Goal: Obtain resource: Obtain resource

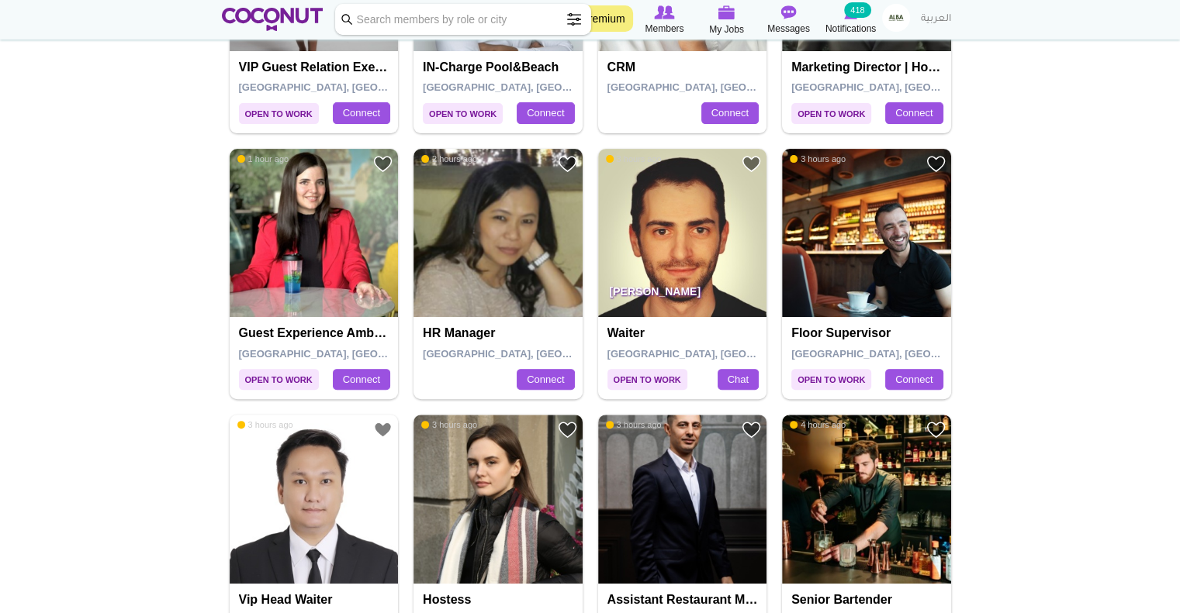
scroll to position [620, 0]
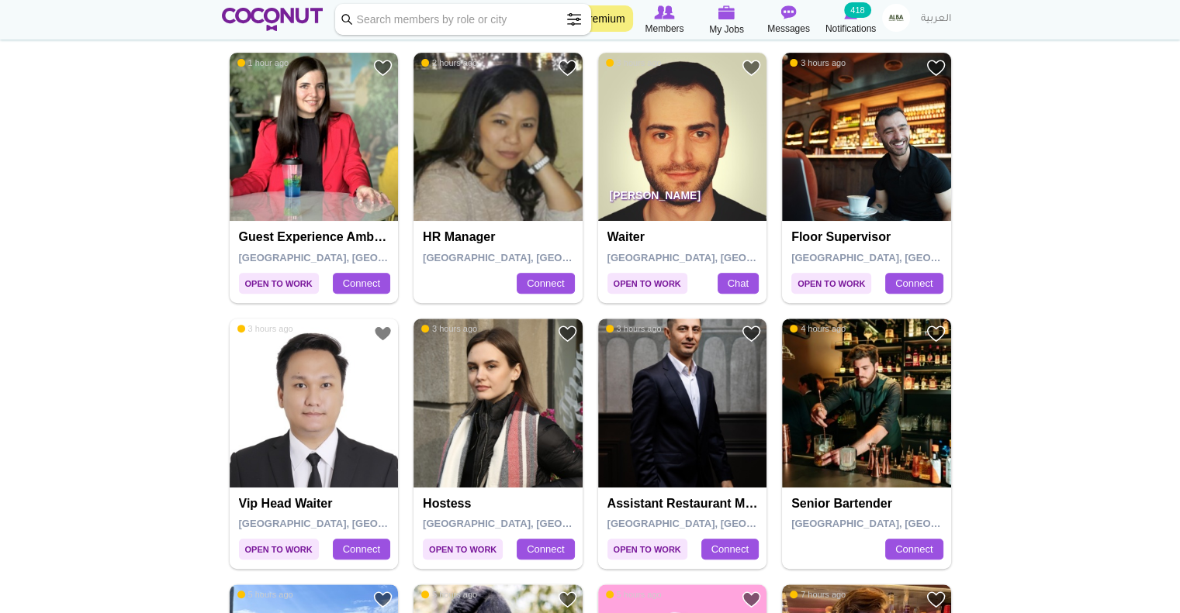
click at [369, 154] on img at bounding box center [314, 137] width 169 height 169
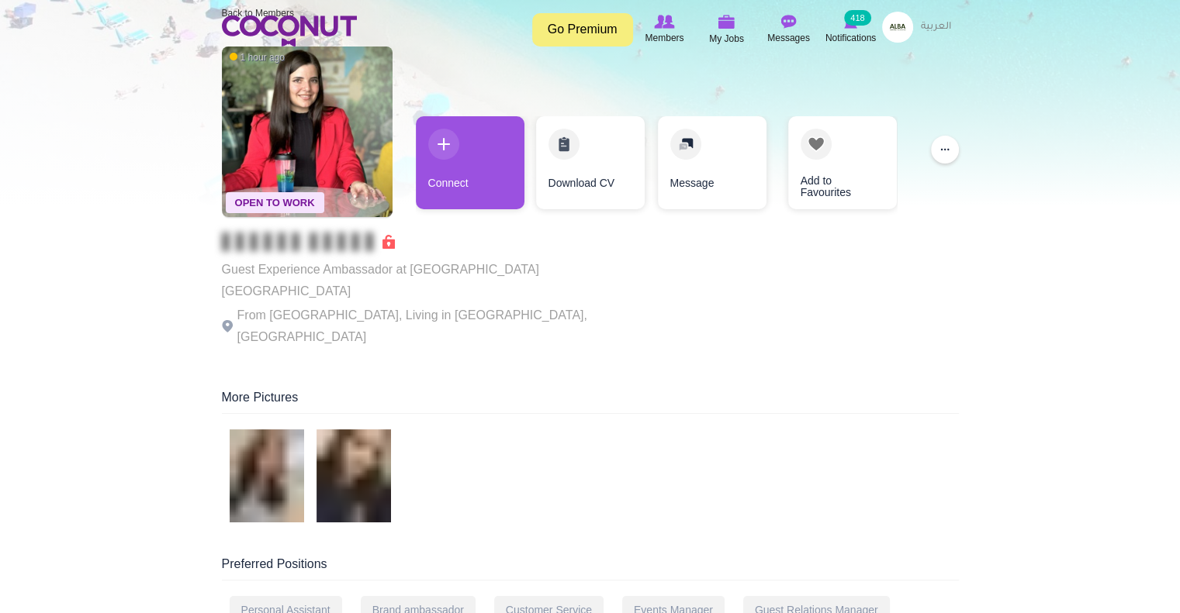
scroll to position [155, 0]
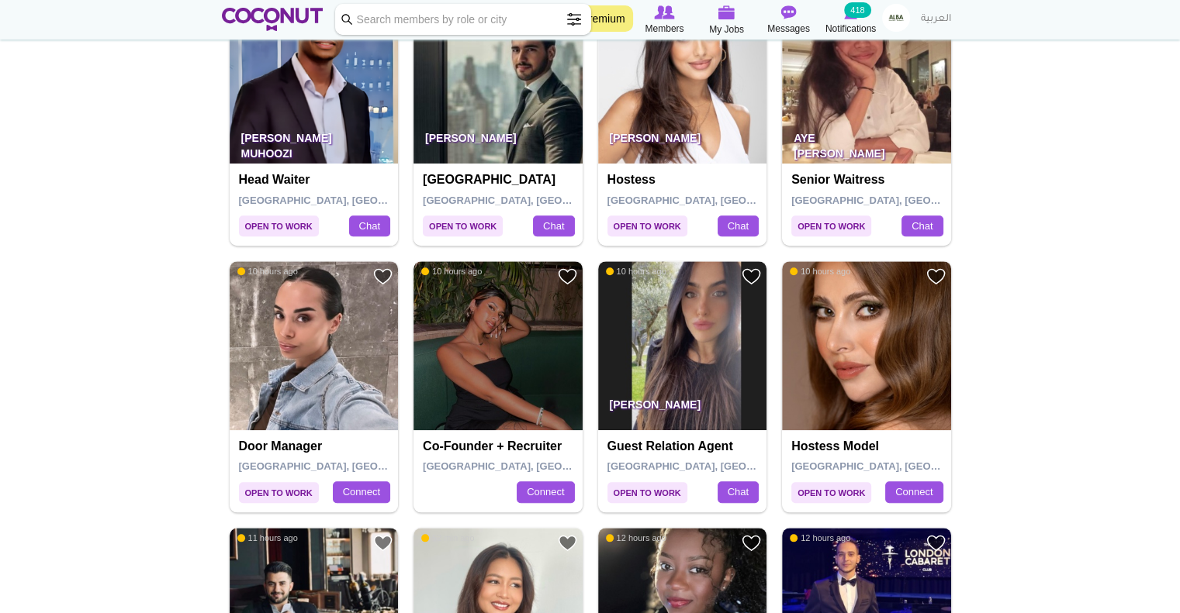
scroll to position [1318, 0]
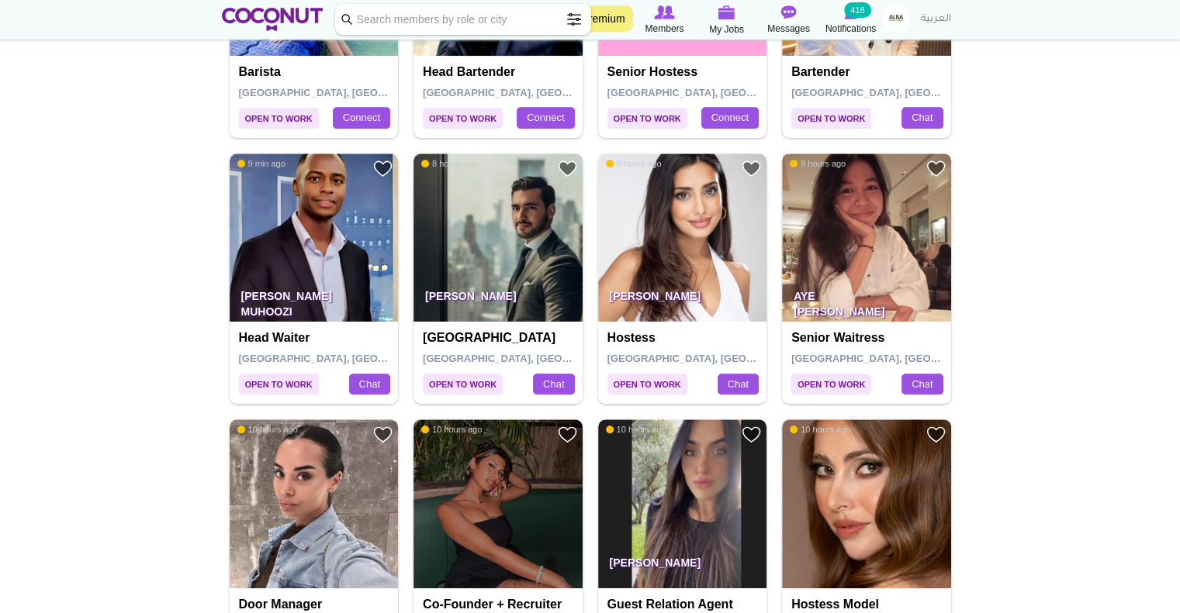
click at [836, 199] on img at bounding box center [866, 238] width 169 height 169
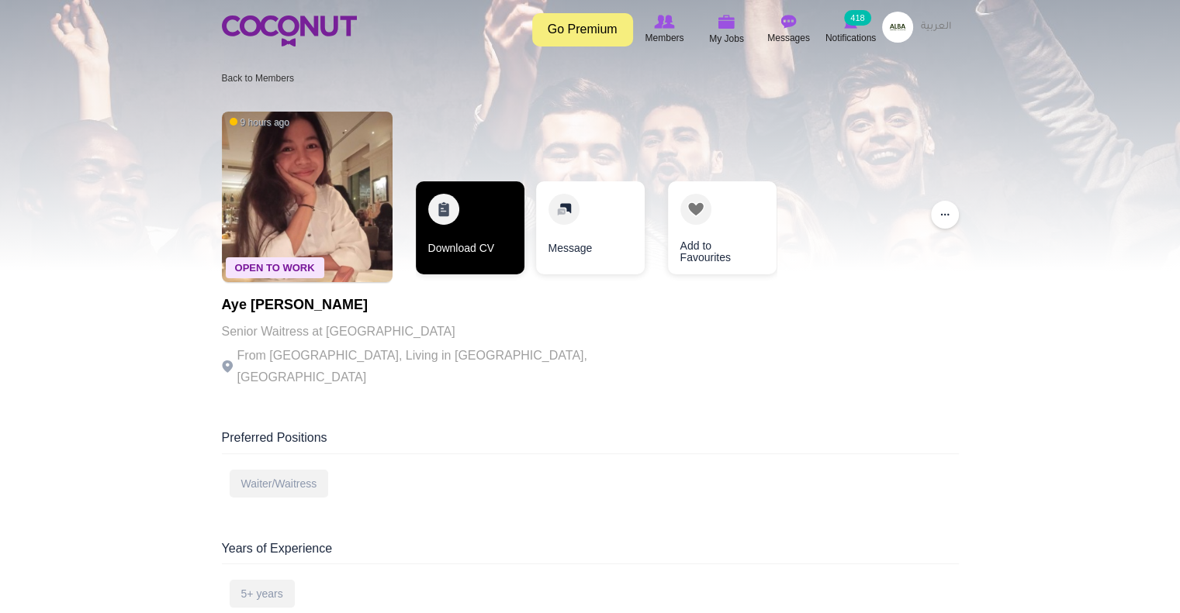
click at [483, 242] on link "Download CV" at bounding box center [470, 227] width 109 height 93
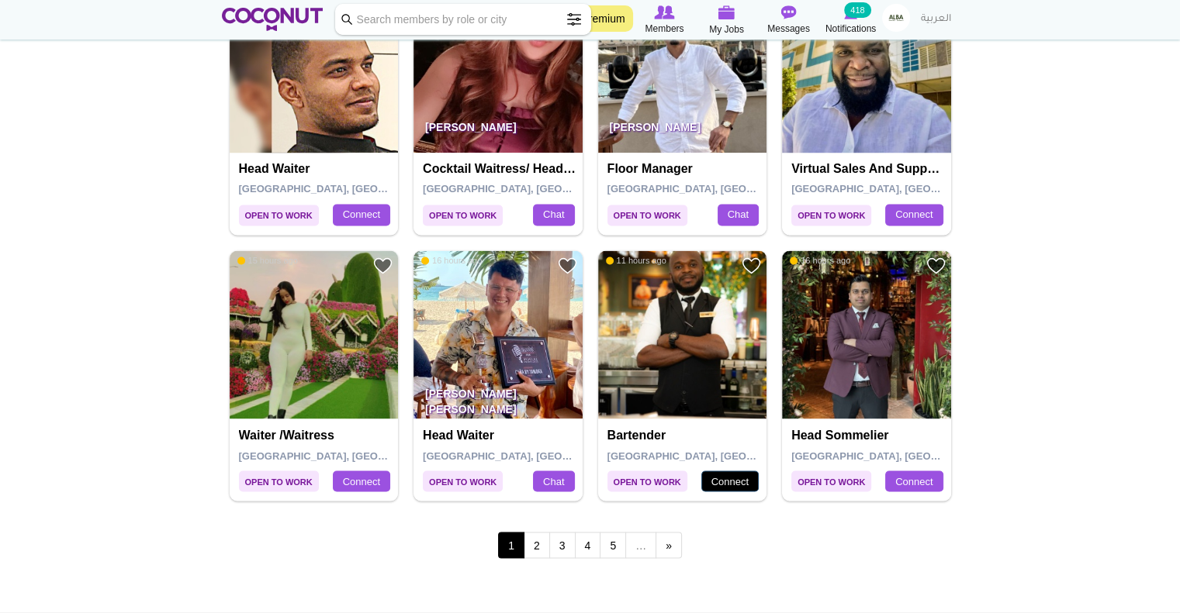
scroll to position [2637, 0]
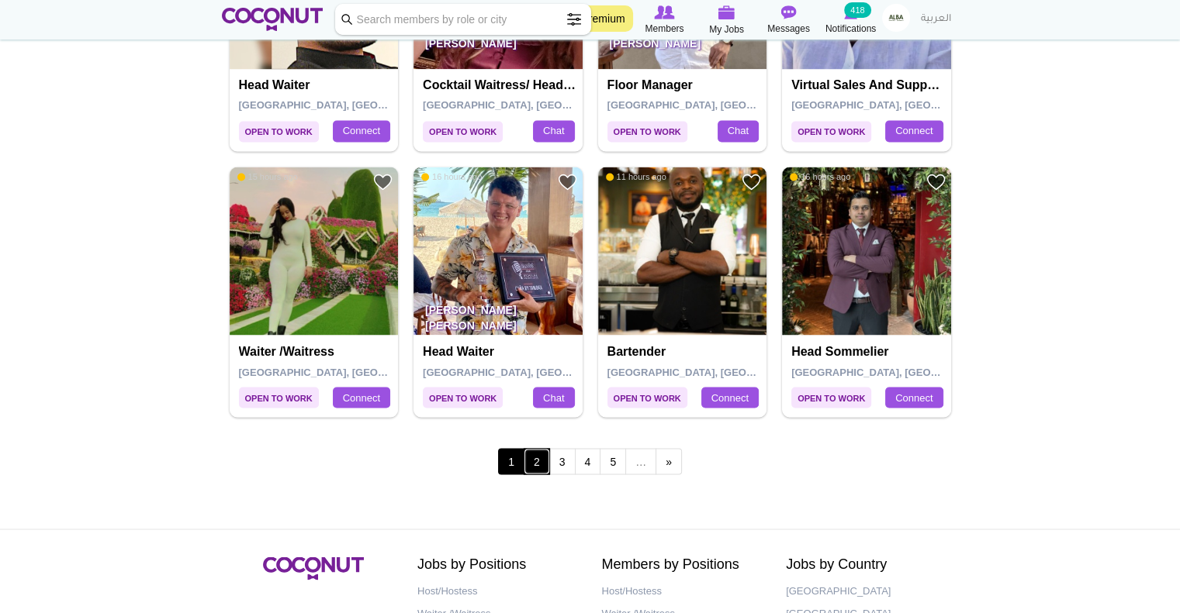
click at [540, 461] on link "2" at bounding box center [537, 461] width 26 height 26
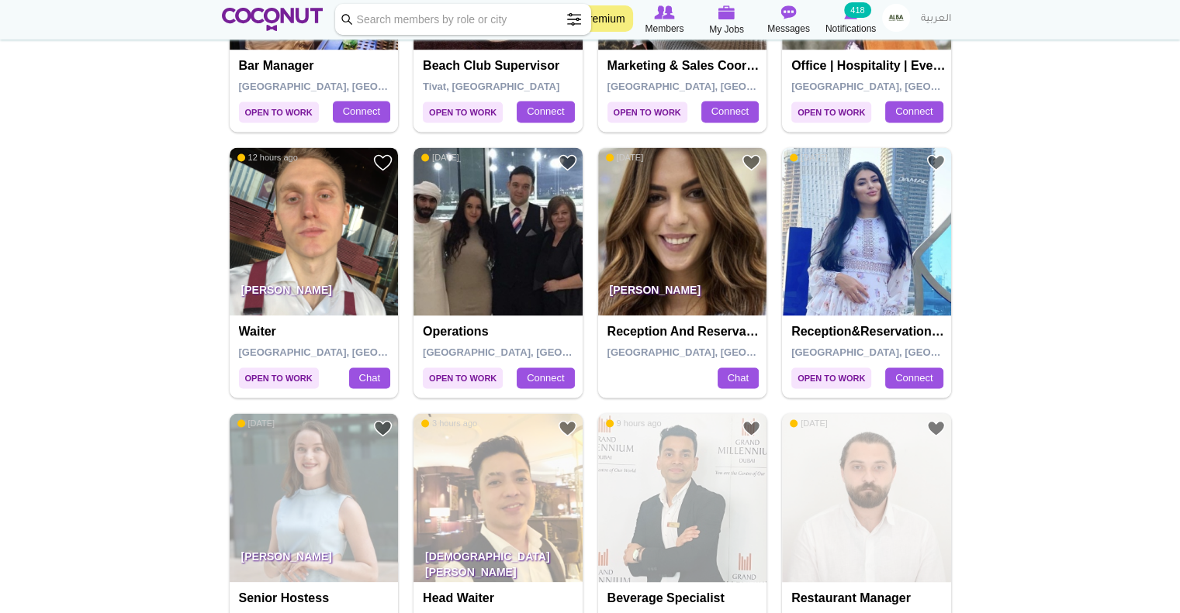
scroll to position [2559, 0]
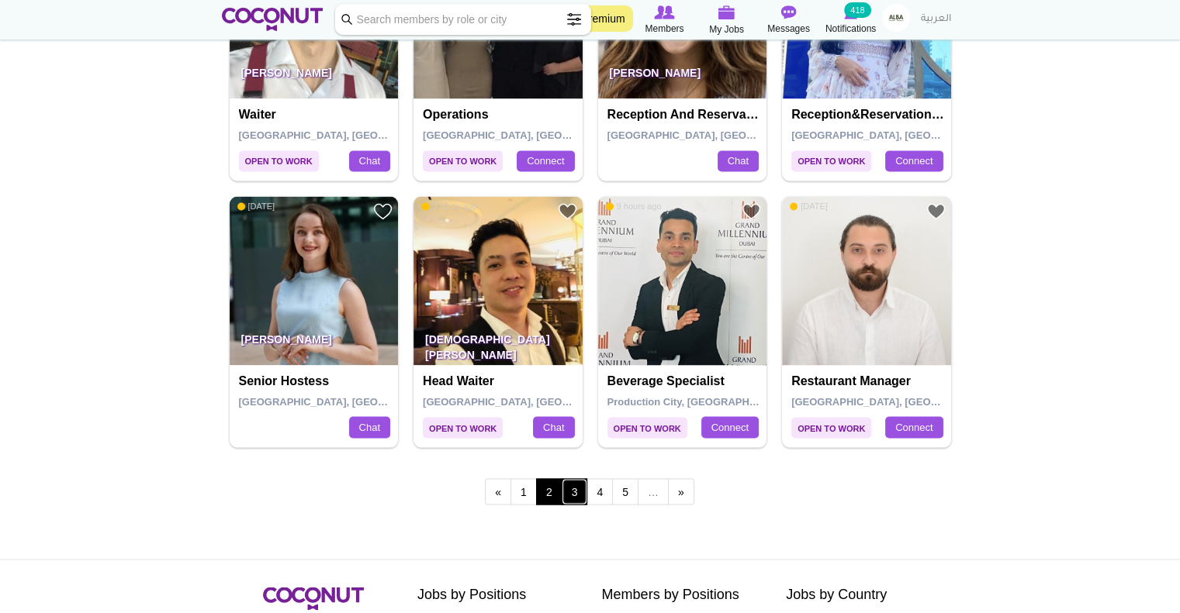
click at [567, 493] on link "3" at bounding box center [575, 492] width 26 height 26
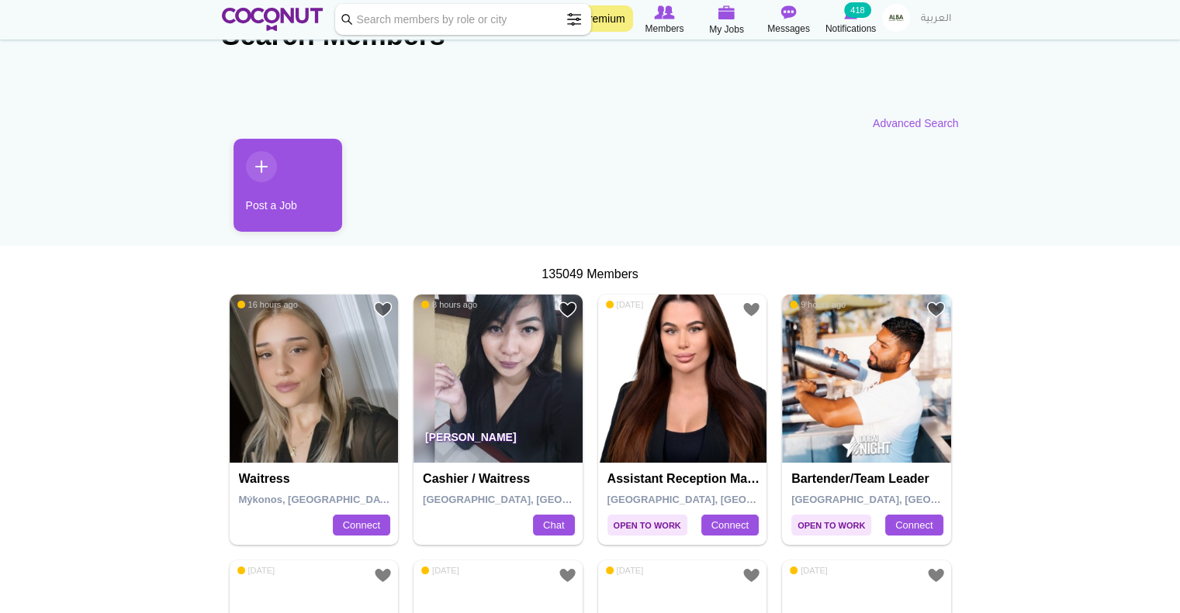
scroll to position [155, 0]
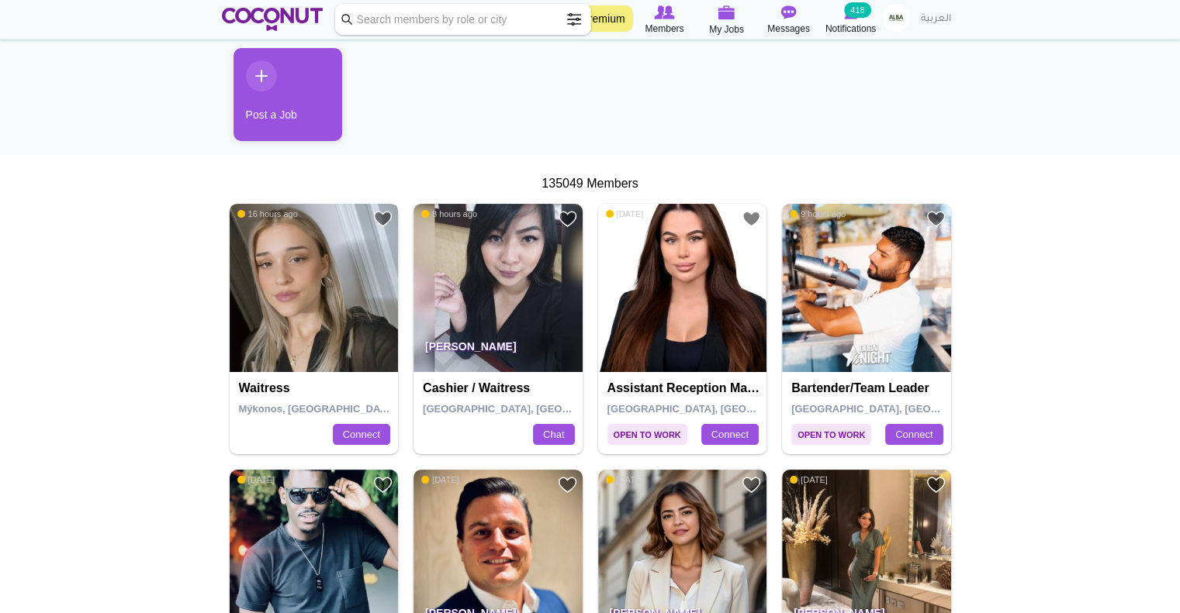
click at [304, 319] on img at bounding box center [314, 288] width 169 height 169
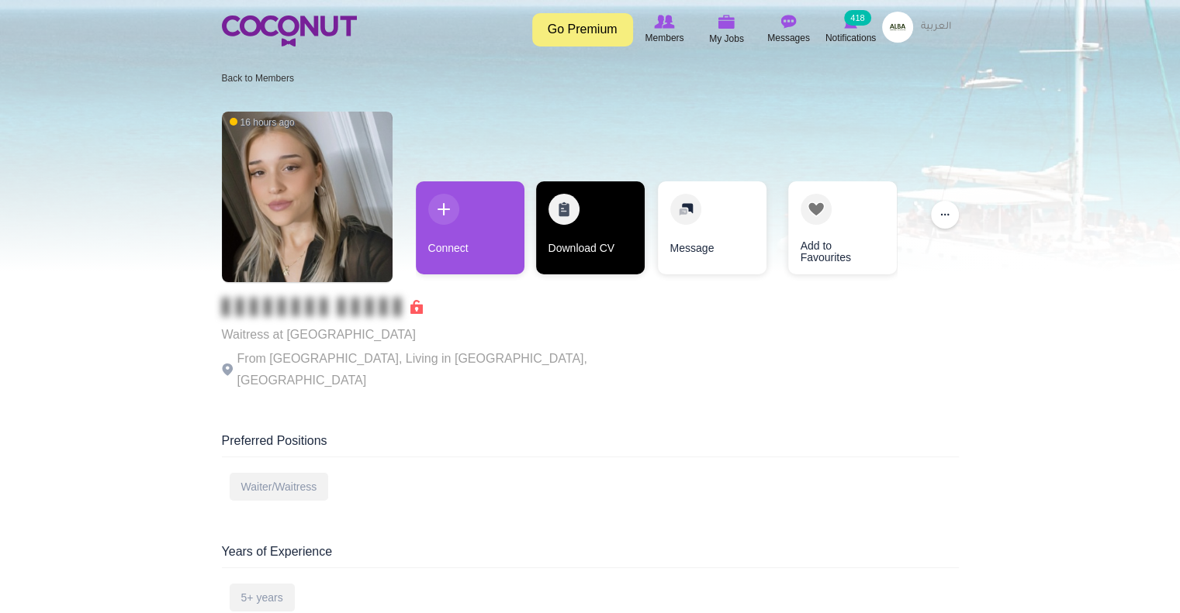
click at [583, 254] on link "Download CV" at bounding box center [590, 227] width 109 height 93
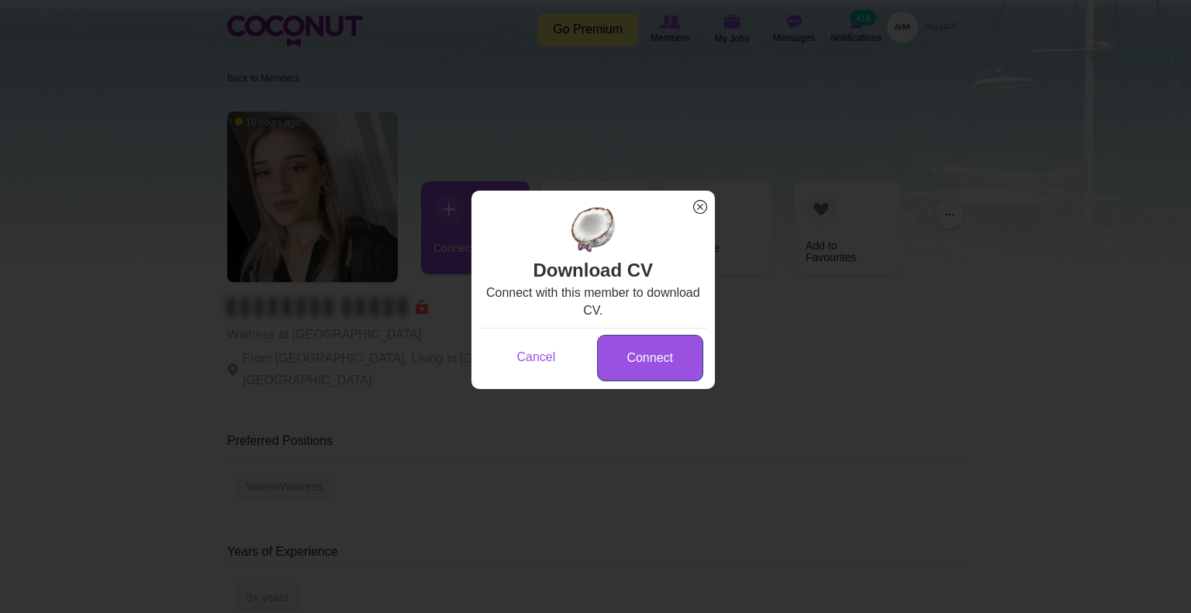
click at [619, 375] on link "Connect" at bounding box center [650, 358] width 106 height 47
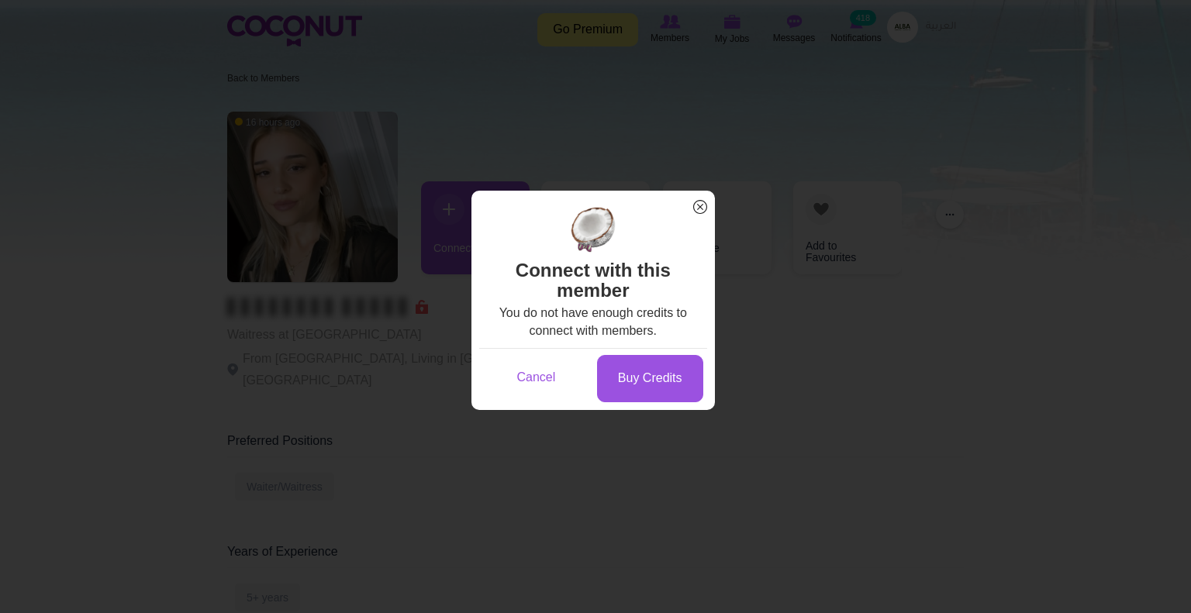
click at [695, 210] on span "x" at bounding box center [700, 207] width 20 height 20
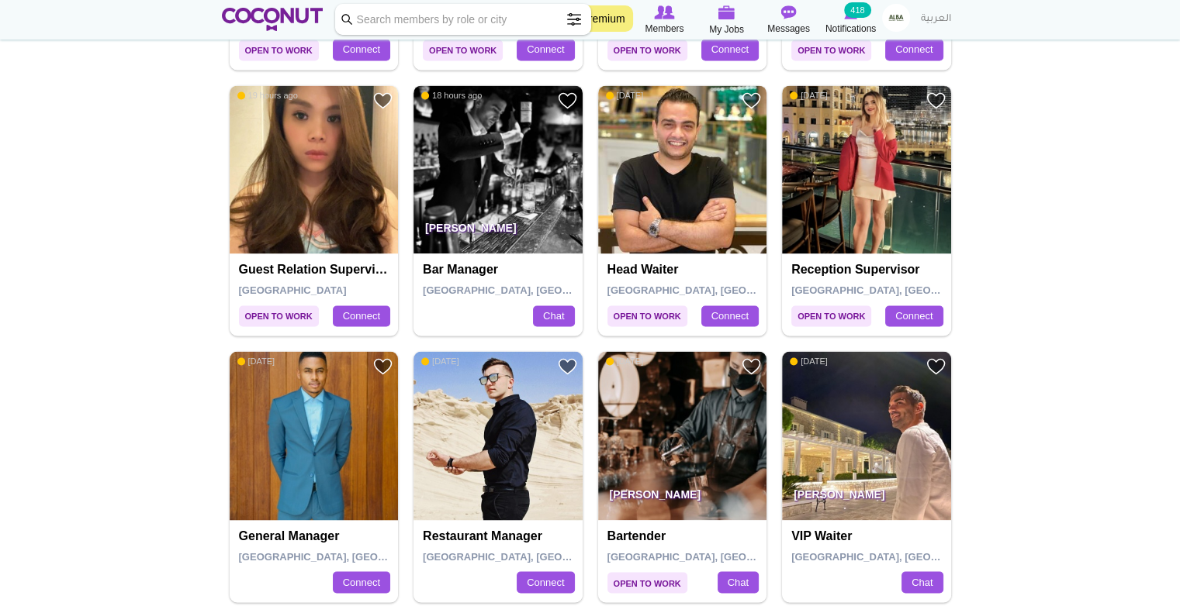
scroll to position [2482, 0]
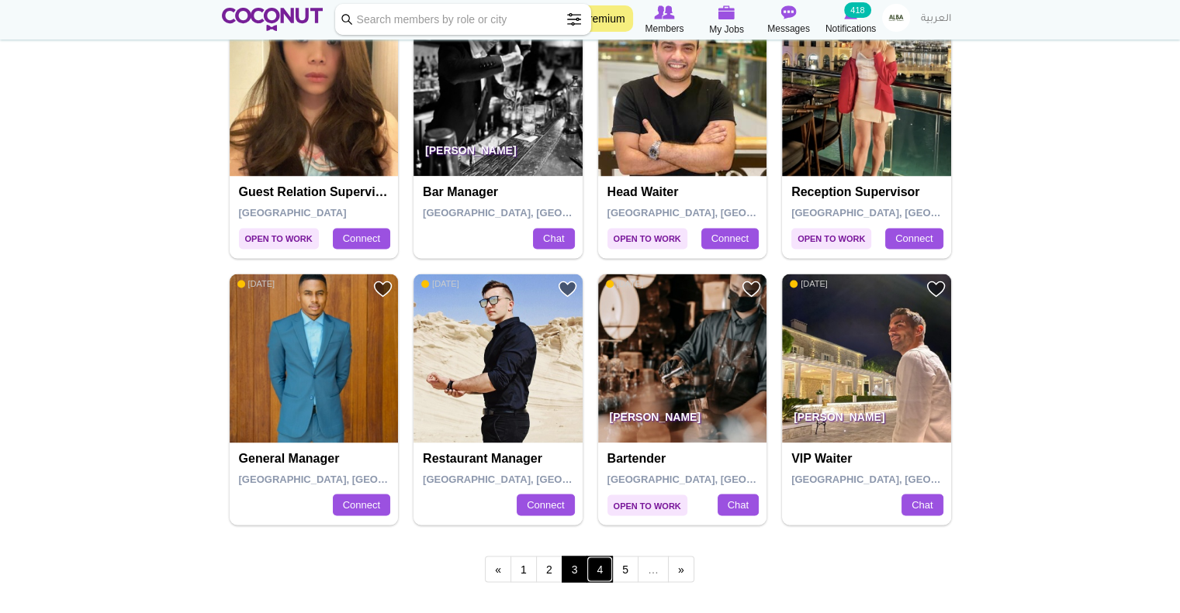
click at [603, 562] on link "4" at bounding box center [599, 569] width 26 height 26
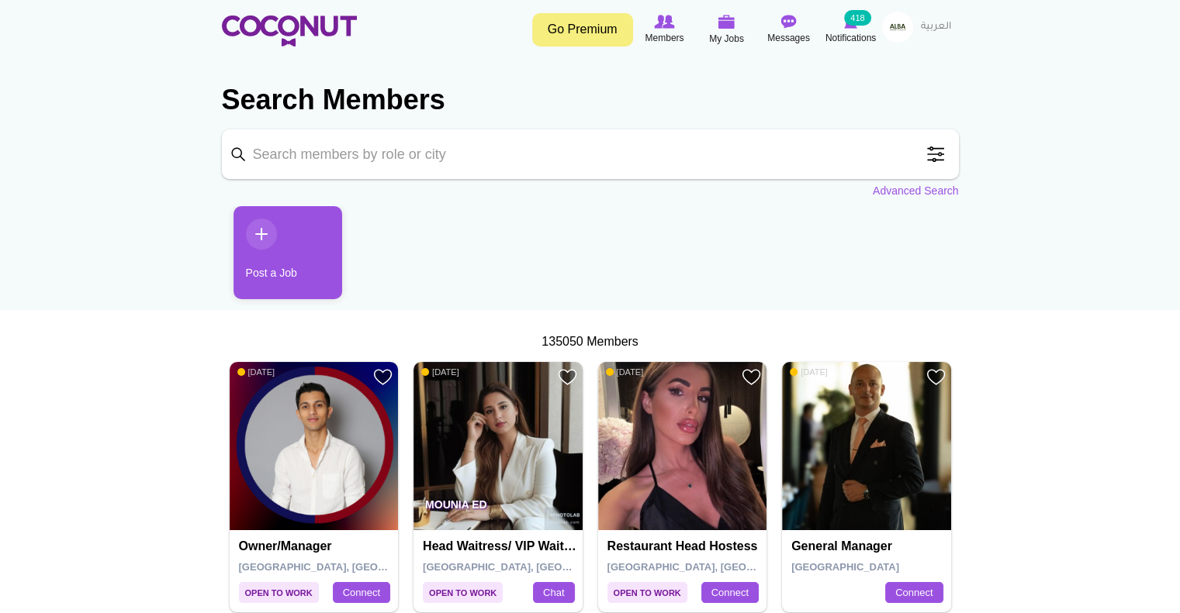
click at [945, 151] on span at bounding box center [935, 154] width 31 height 31
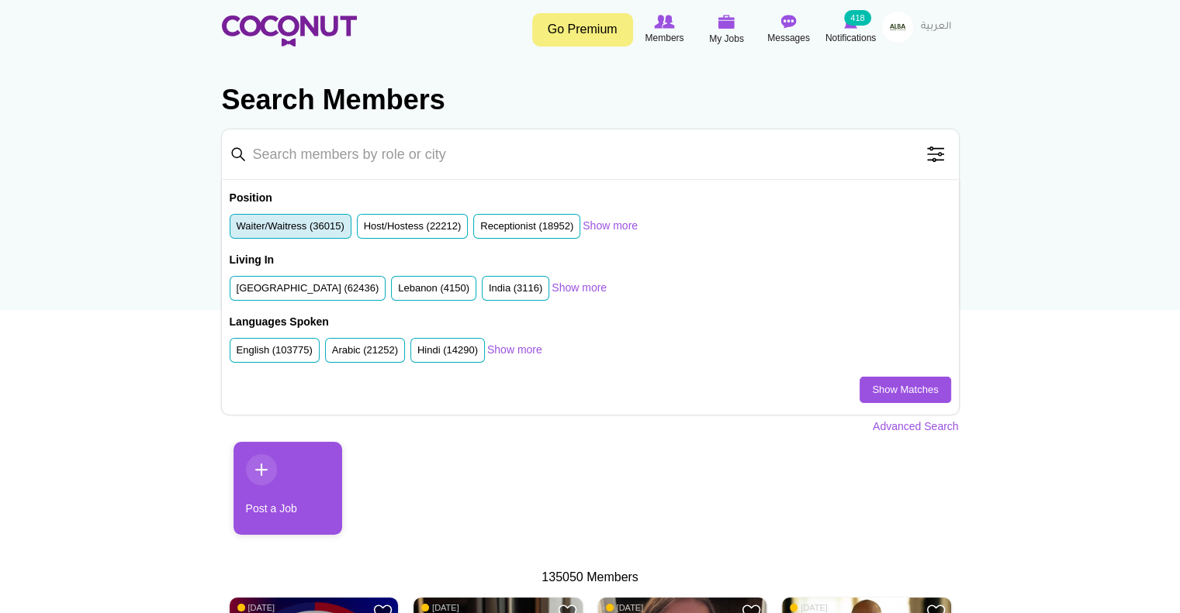
click at [301, 229] on label "Waiter/Waitress (36015)" at bounding box center [291, 226] width 108 height 15
click at [237, 230] on input "Waiter/Waitress (36015)" at bounding box center [237, 230] width 0 height 0
click at [298, 289] on label "United Arab Emirates (62436)" at bounding box center [308, 289] width 143 height 15
click at [237, 292] on input "United Arab Emirates (62436)" at bounding box center [237, 292] width 0 height 0
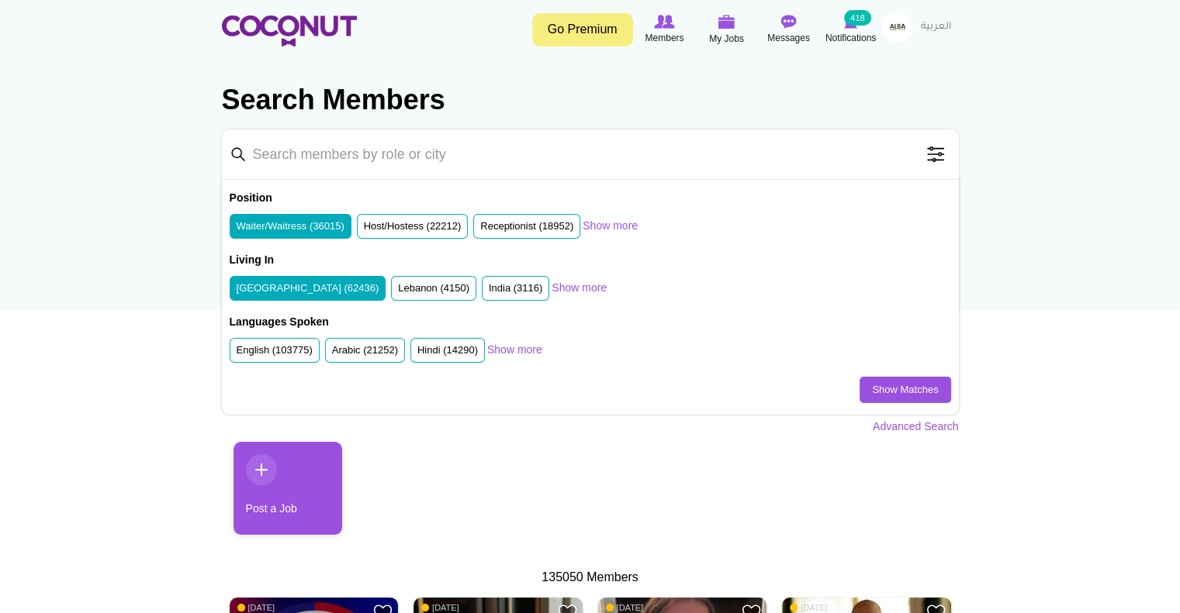
scroll to position [78, 0]
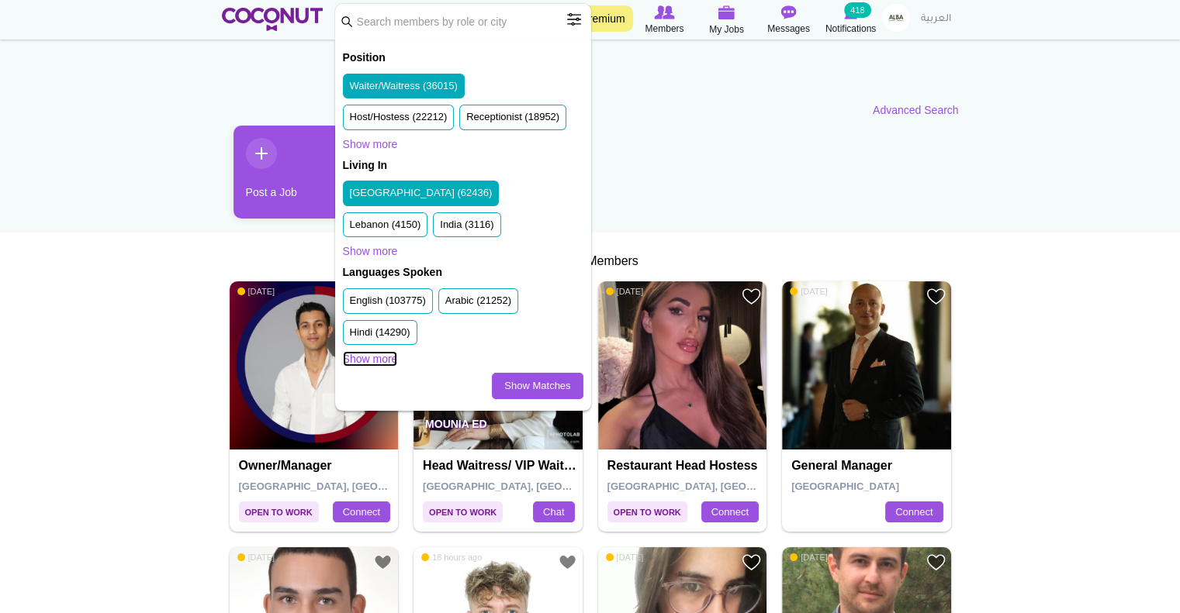
click at [377, 358] on link "Show more" at bounding box center [370, 359] width 55 height 16
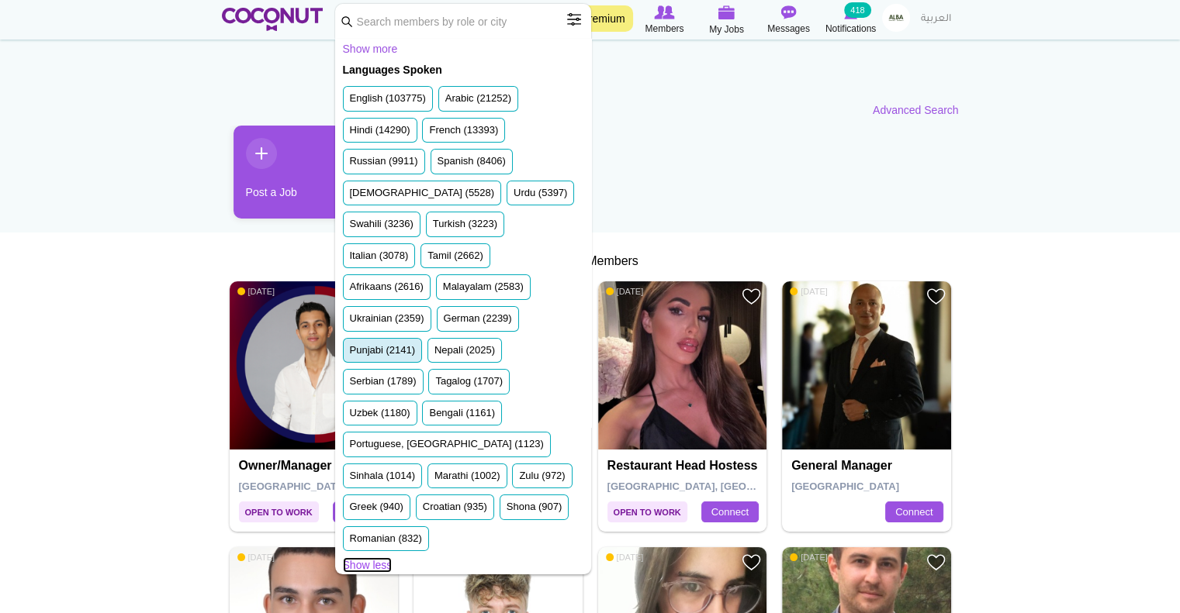
scroll to position [238, 0]
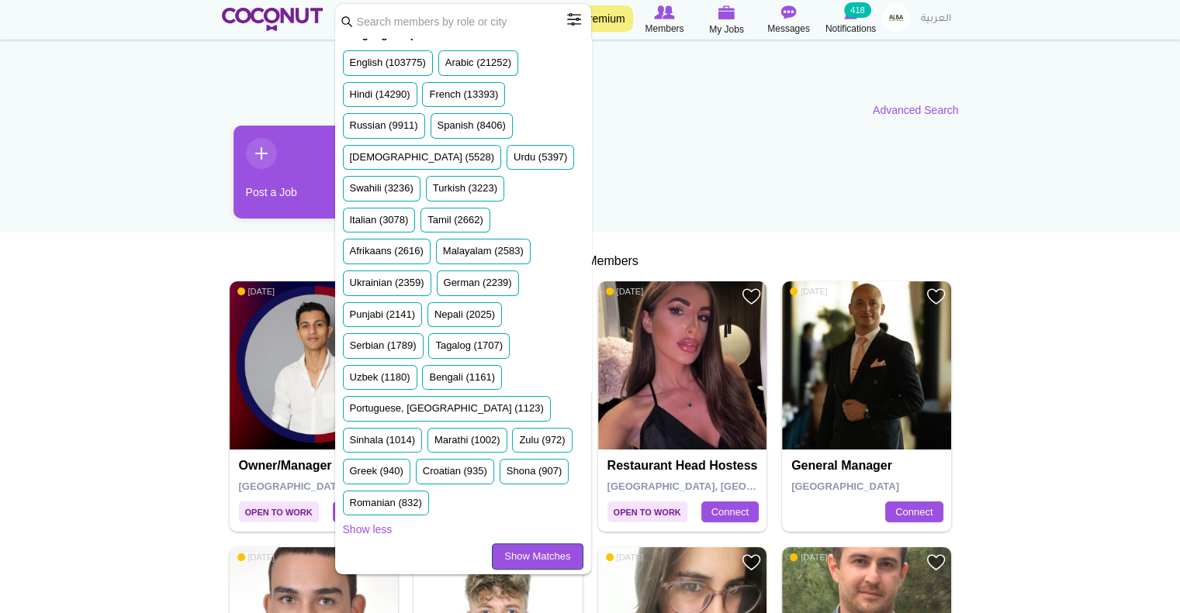
click at [518, 558] on link "Show Matches" at bounding box center [537, 557] width 91 height 26
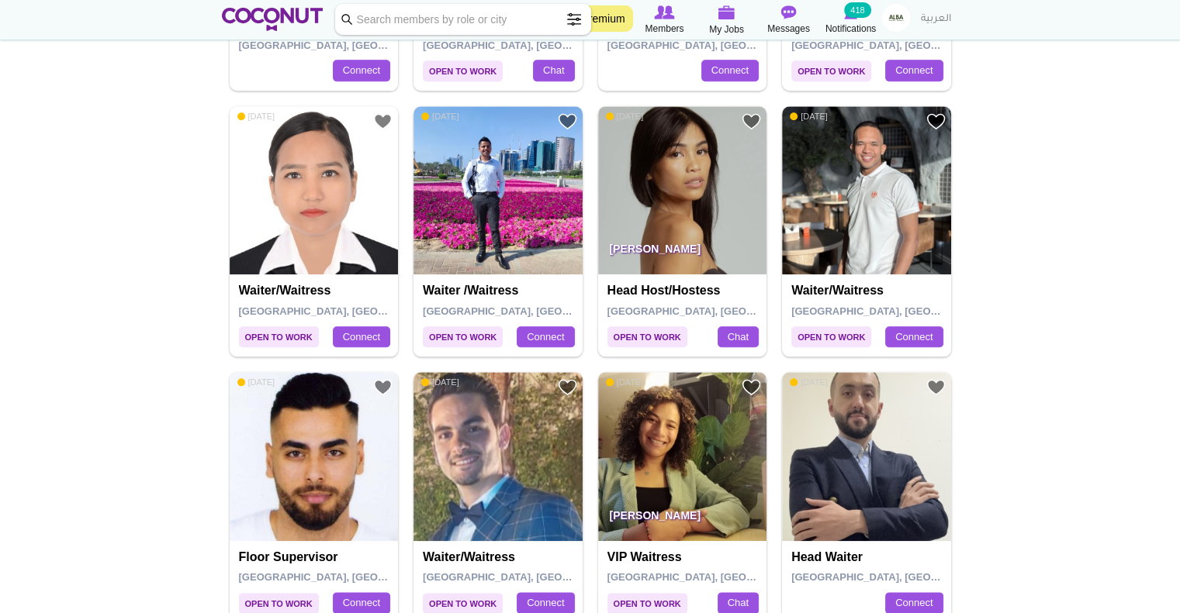
scroll to position [1706, 0]
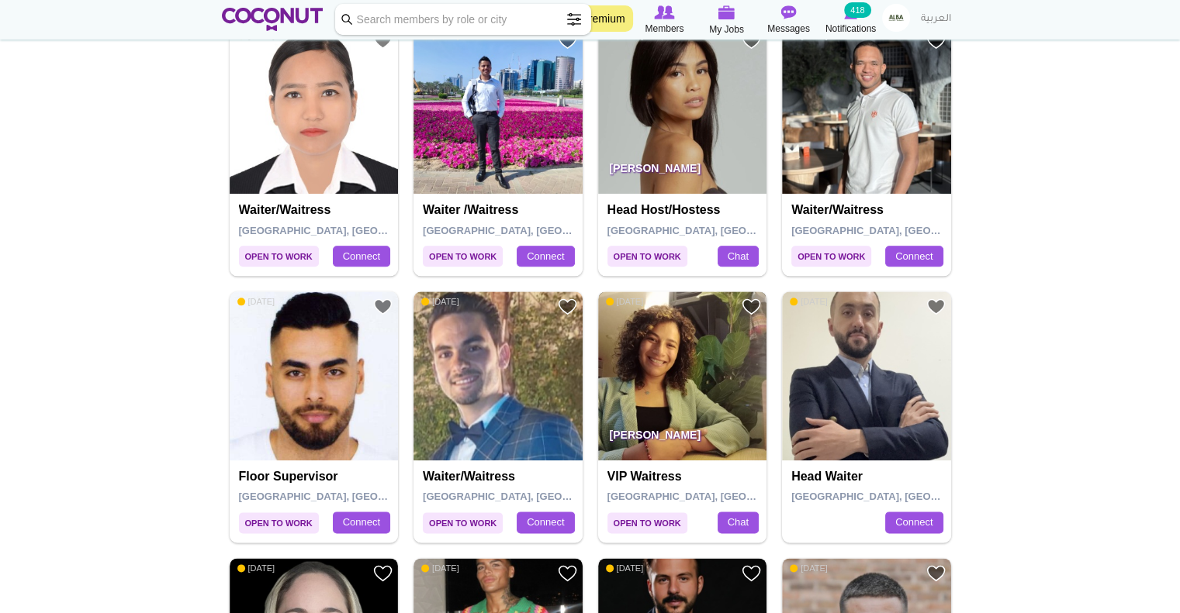
click at [657, 353] on img at bounding box center [682, 376] width 169 height 169
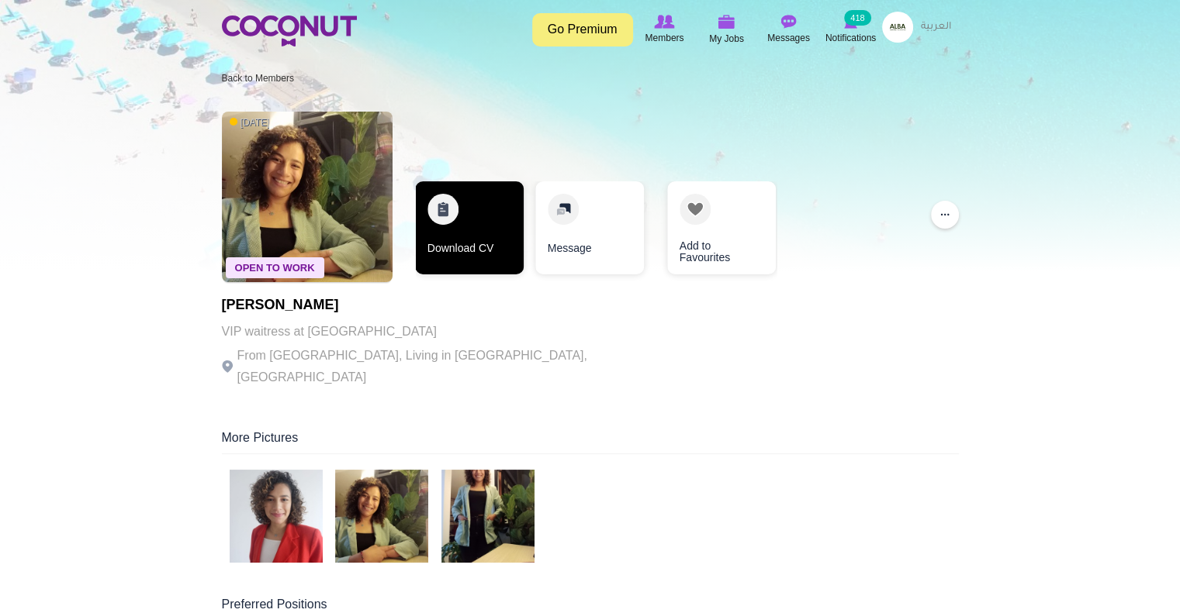
click at [474, 247] on link "Download CV" at bounding box center [469, 227] width 109 height 93
click at [509, 255] on link "Download CV" at bounding box center [469, 227] width 109 height 93
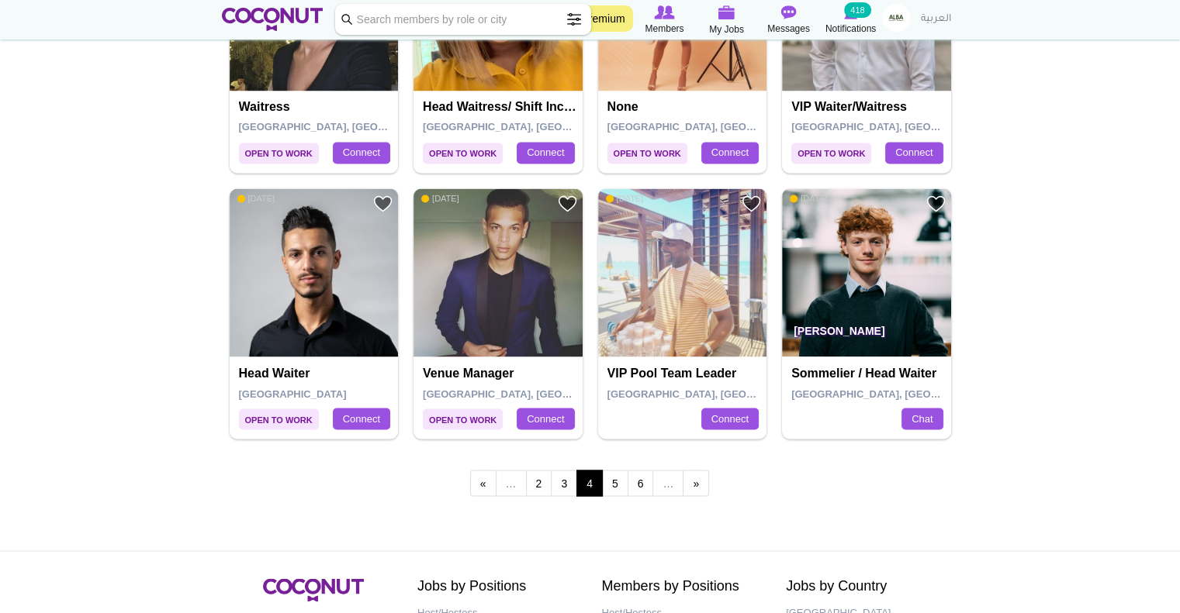
scroll to position [2637, 0]
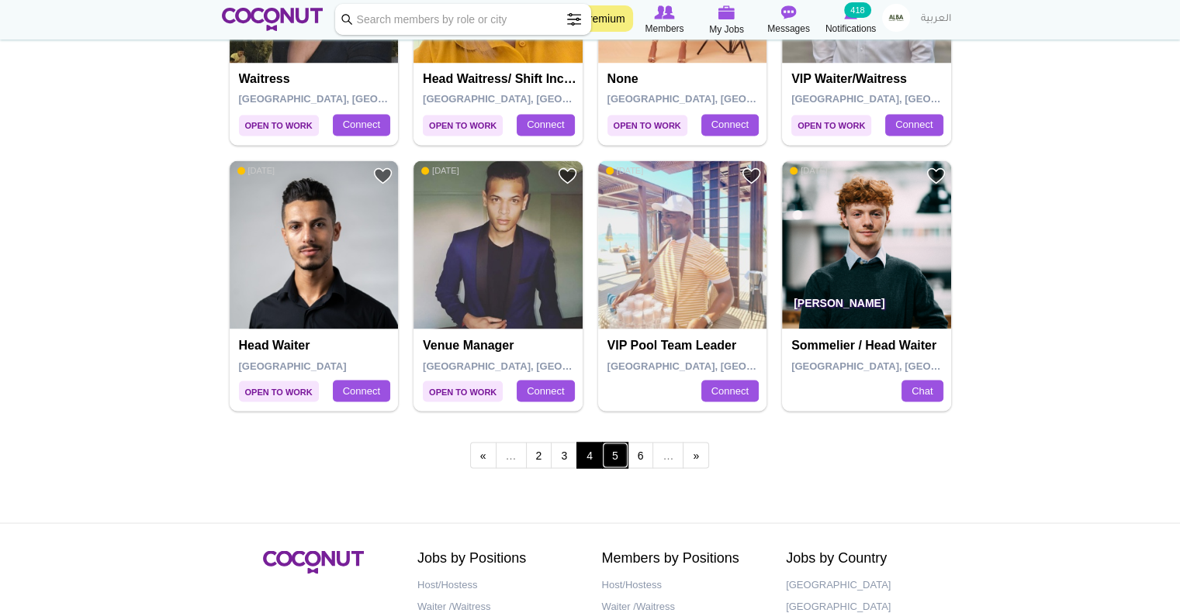
click at [610, 458] on link "5" at bounding box center [615, 455] width 26 height 26
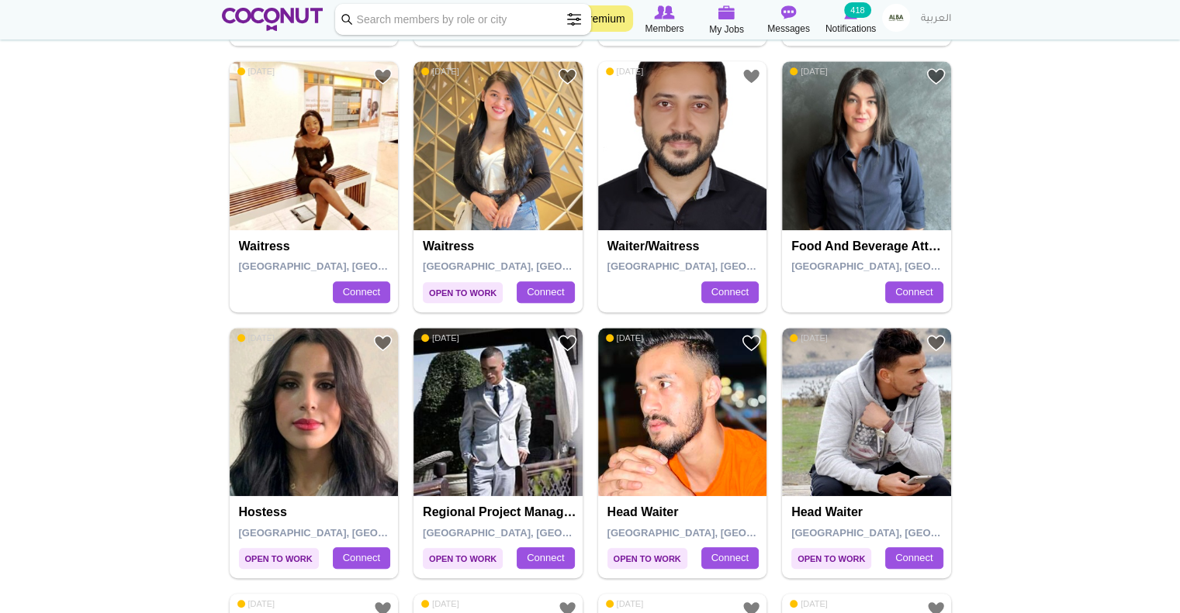
scroll to position [1163, 0]
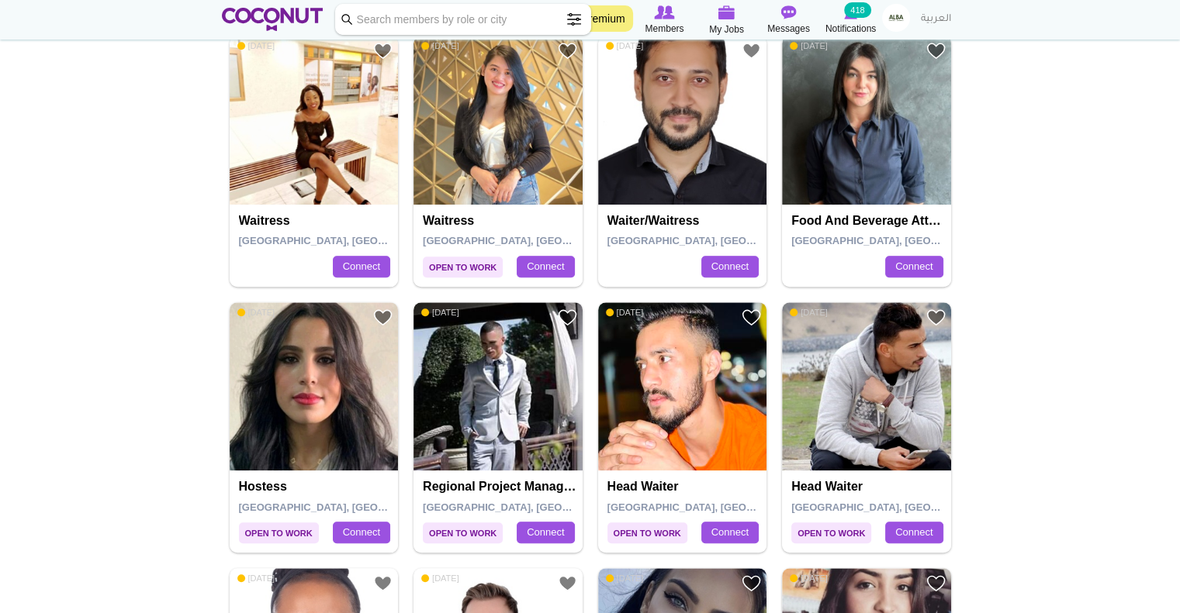
click at [845, 139] on img at bounding box center [866, 120] width 169 height 169
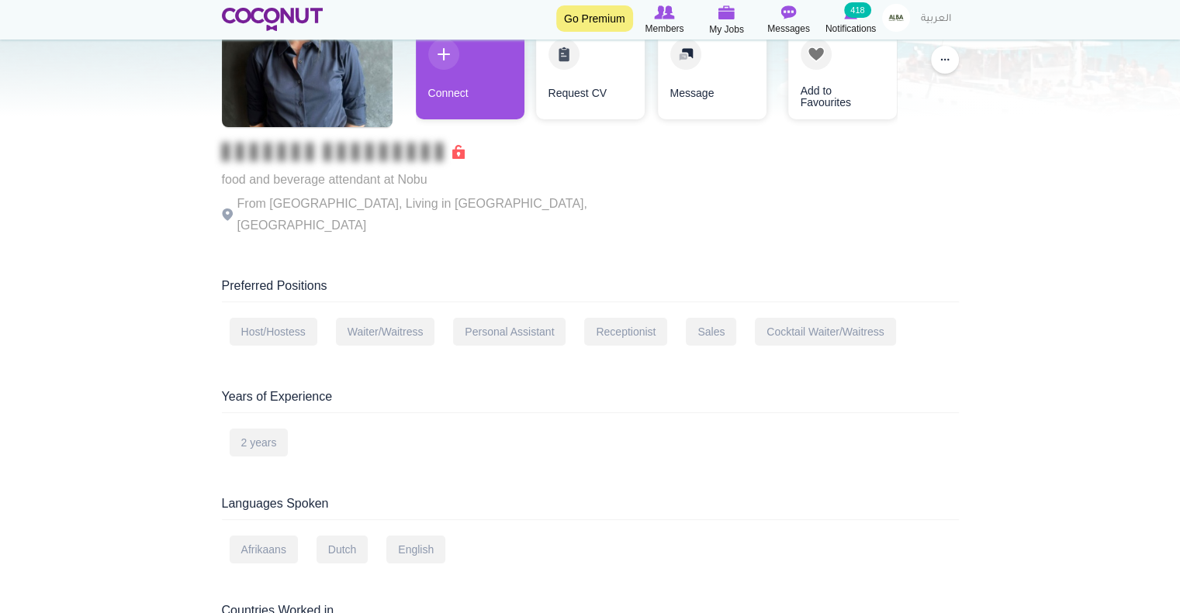
scroll to position [78, 0]
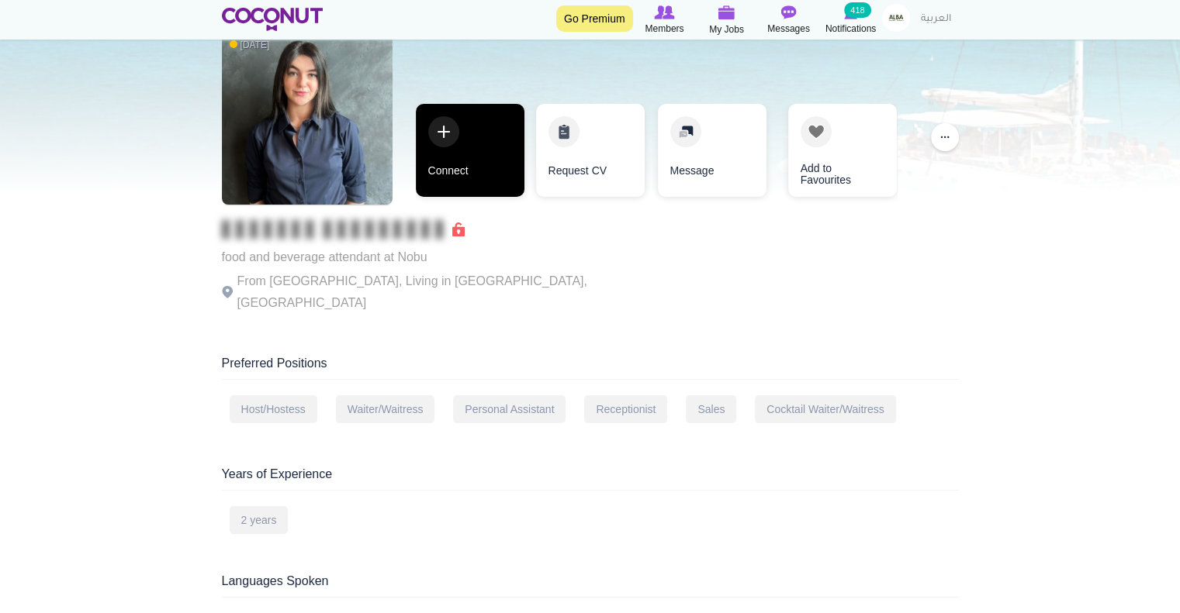
click at [490, 185] on link "Connect" at bounding box center [470, 150] width 109 height 93
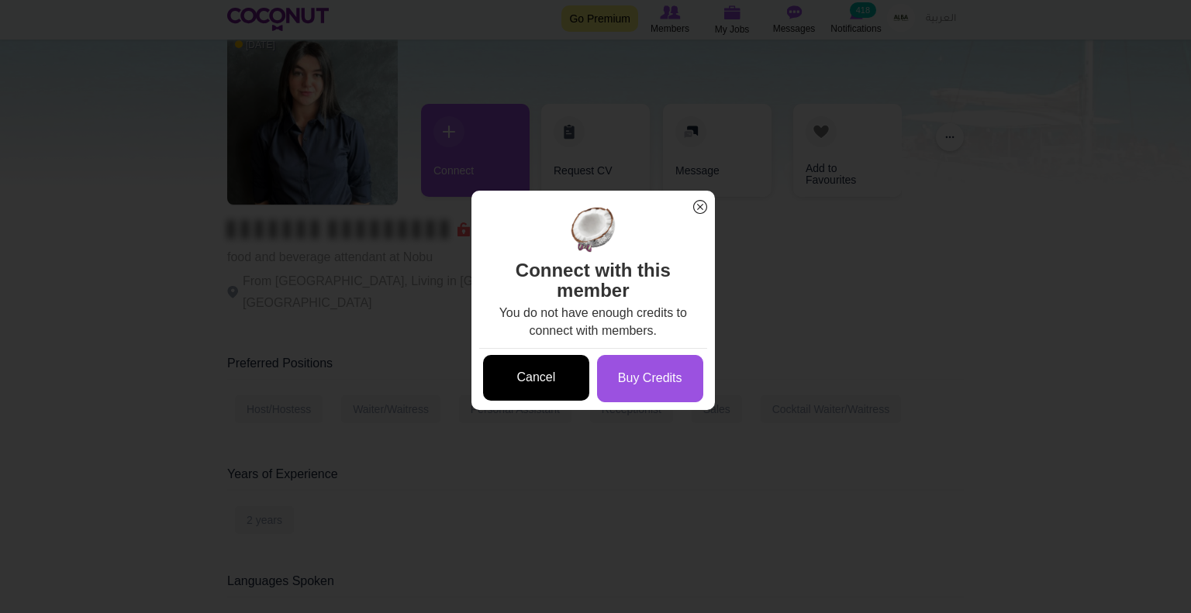
click at [549, 378] on link "Cancel" at bounding box center [536, 378] width 106 height 46
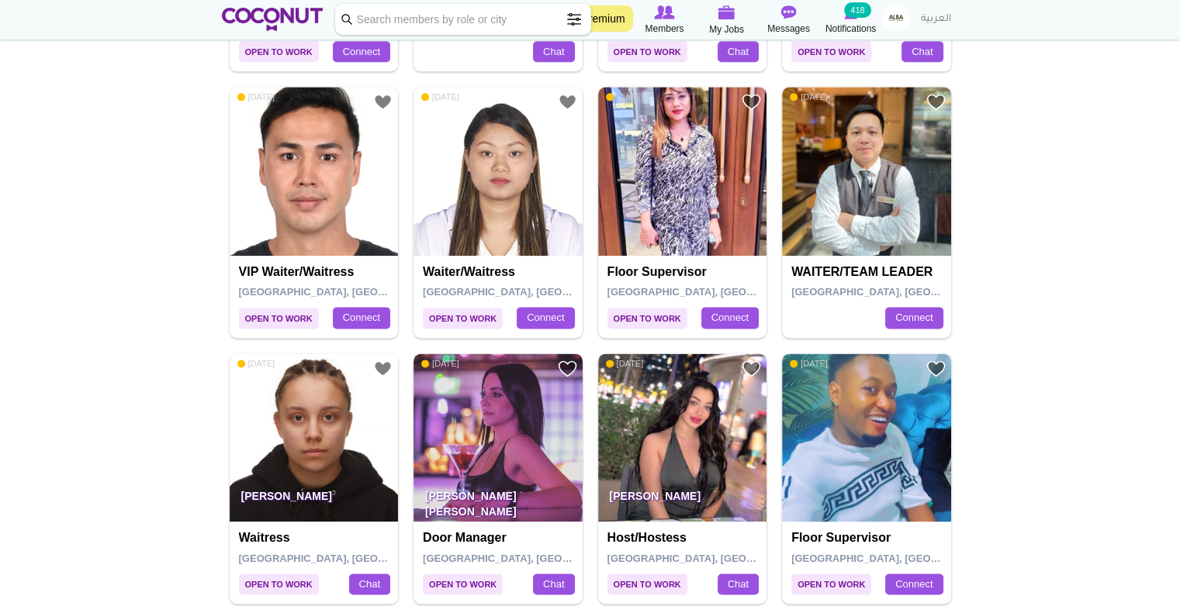
scroll to position [1939, 0]
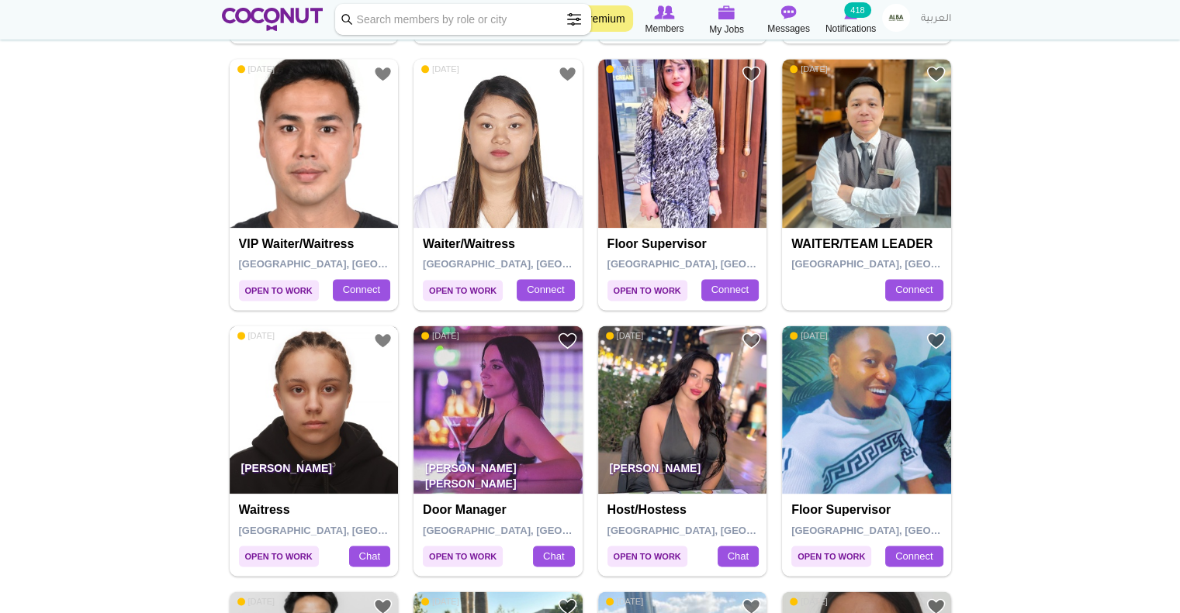
click at [320, 427] on img at bounding box center [314, 410] width 169 height 169
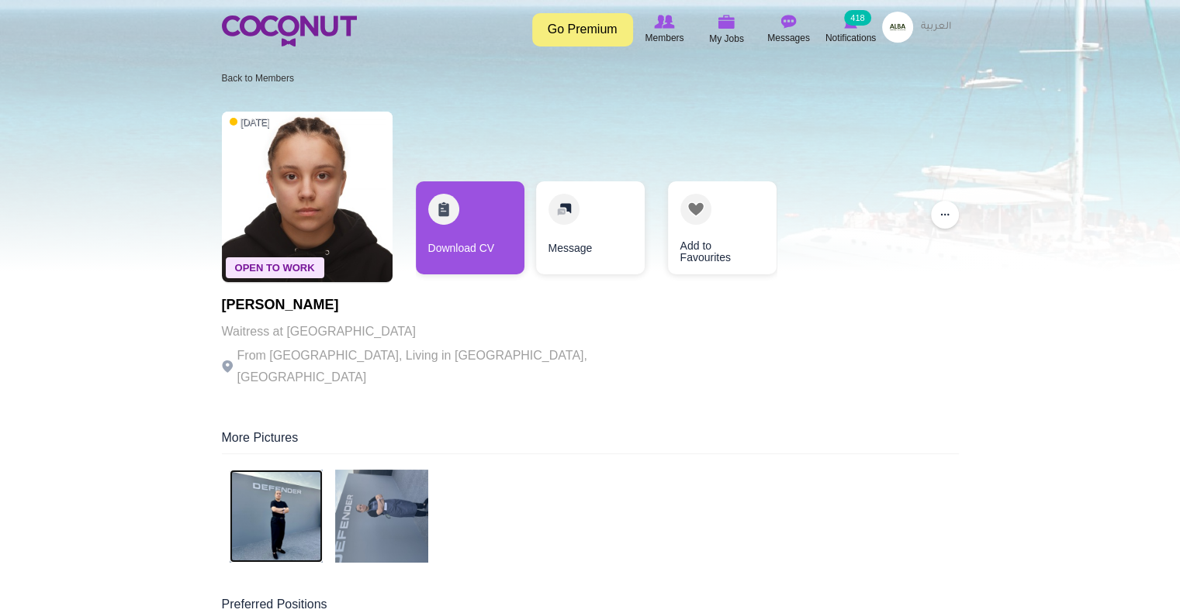
click at [282, 492] on img at bounding box center [276, 516] width 93 height 93
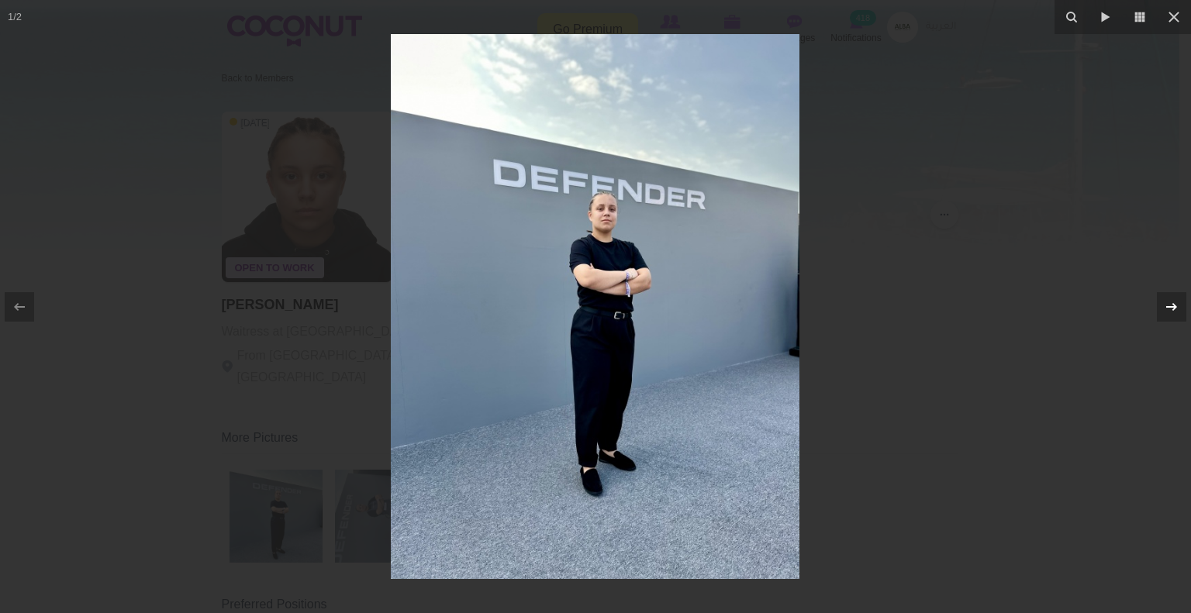
click at [1163, 311] on div at bounding box center [1171, 306] width 29 height 29
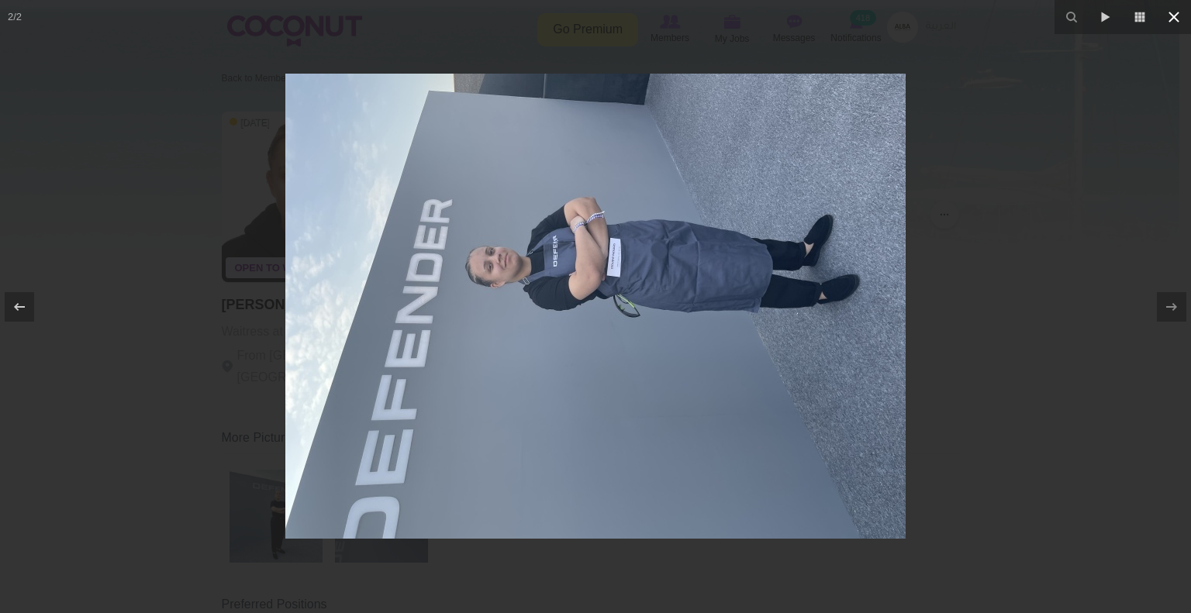
click at [1179, 23] on icon at bounding box center [1174, 17] width 19 height 19
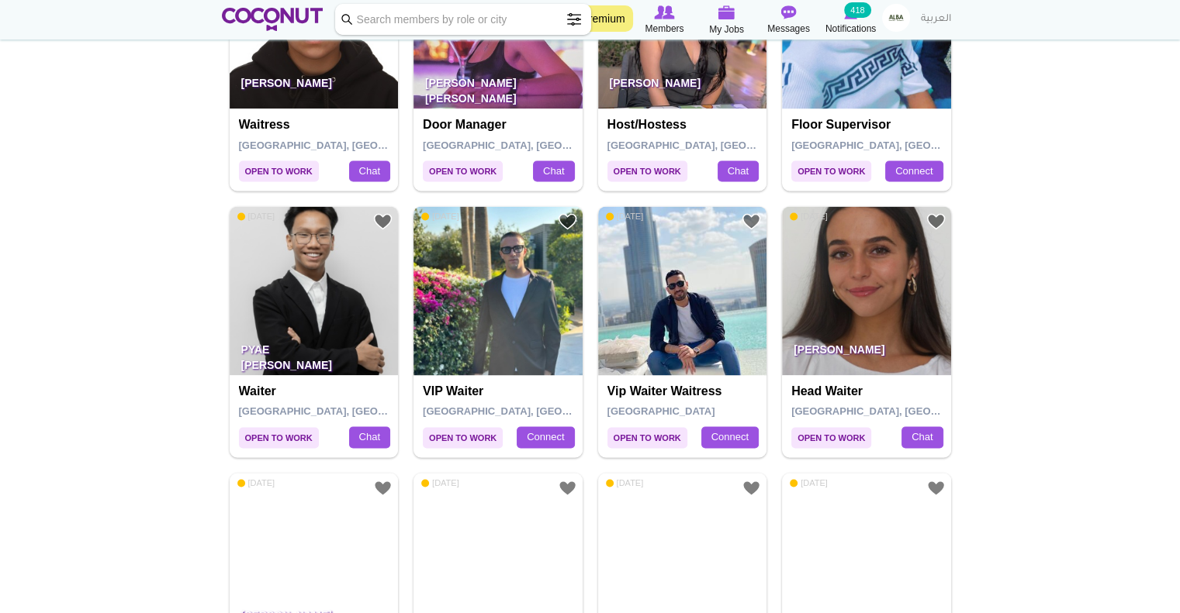
scroll to position [2327, 0]
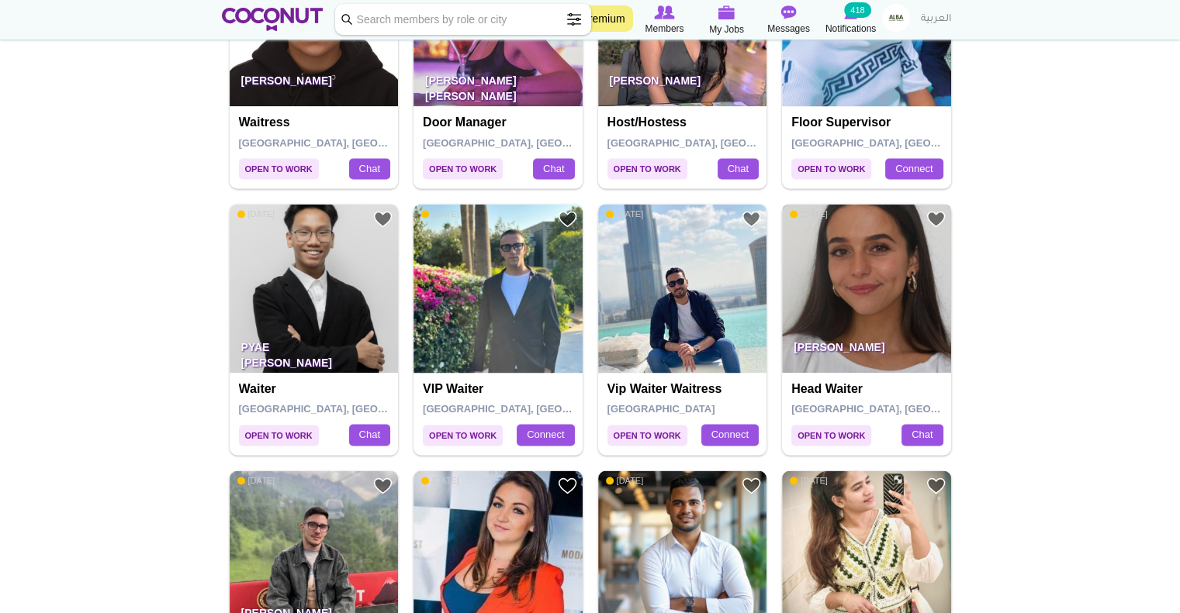
click at [828, 322] on img at bounding box center [866, 288] width 169 height 169
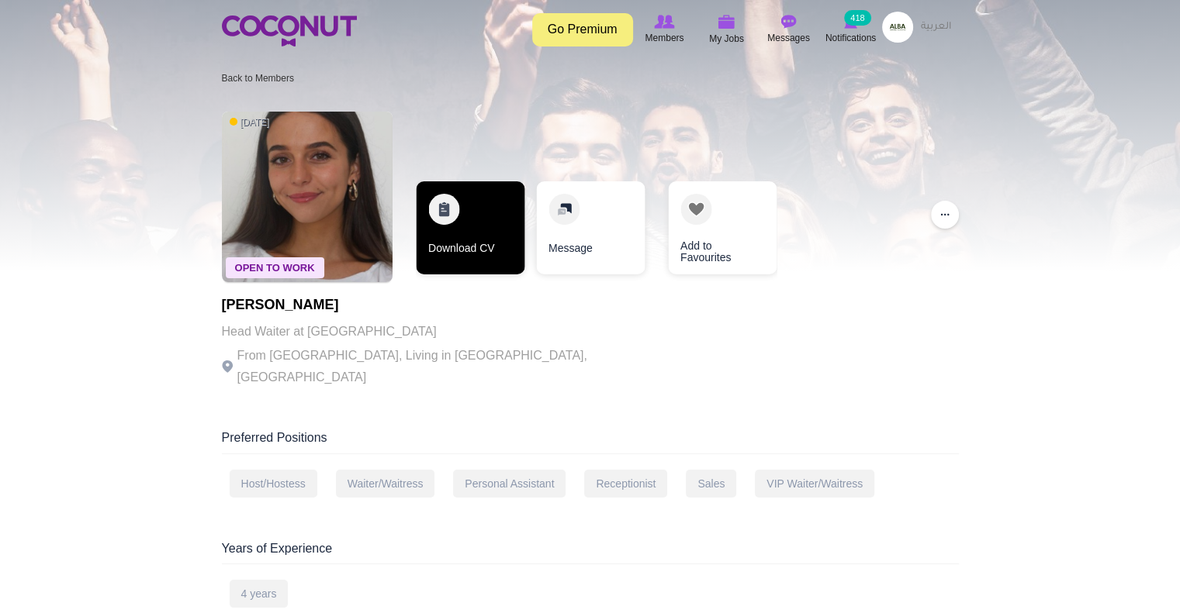
click at [441, 255] on link "Download CV" at bounding box center [470, 227] width 109 height 93
click at [459, 254] on link "Download CV" at bounding box center [470, 227] width 109 height 93
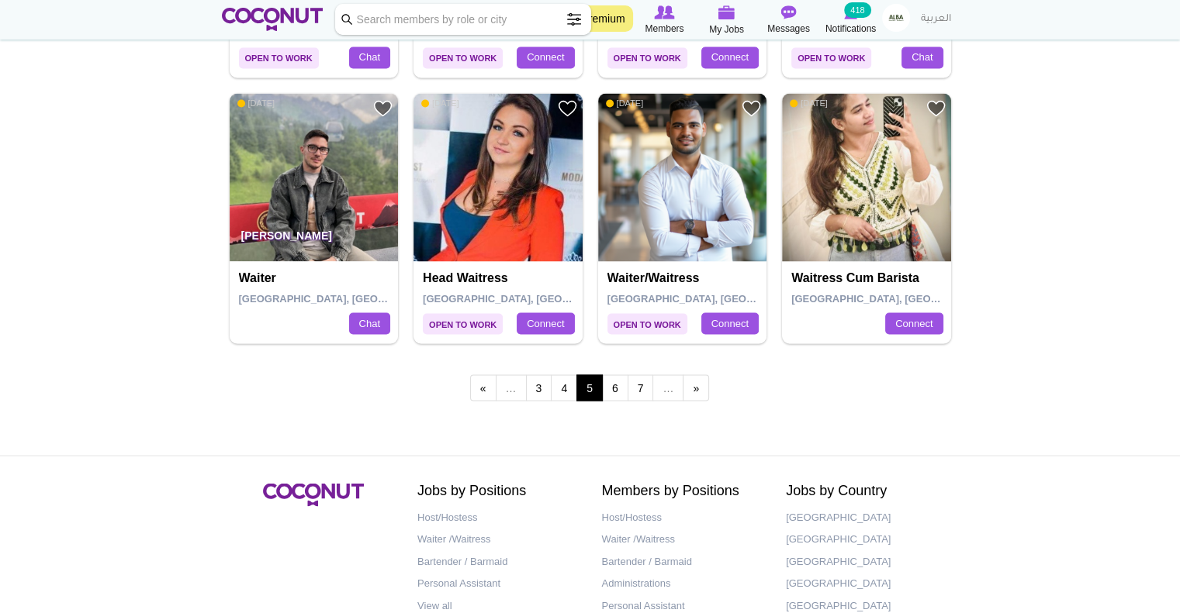
scroll to position [2714, 0]
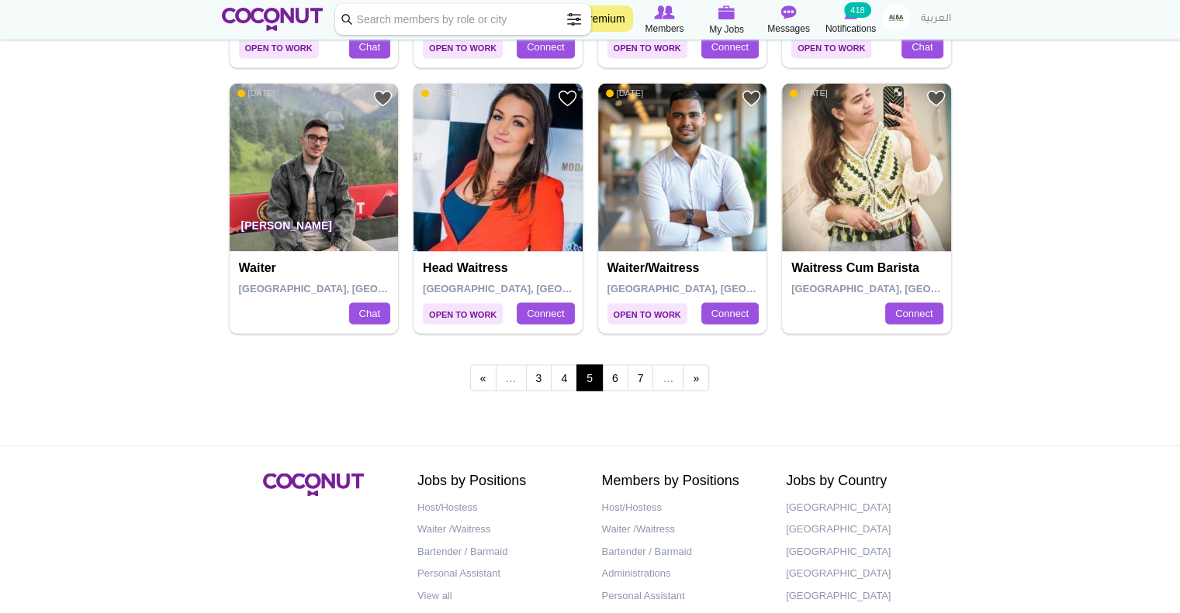
click at [499, 172] on img at bounding box center [497, 167] width 169 height 169
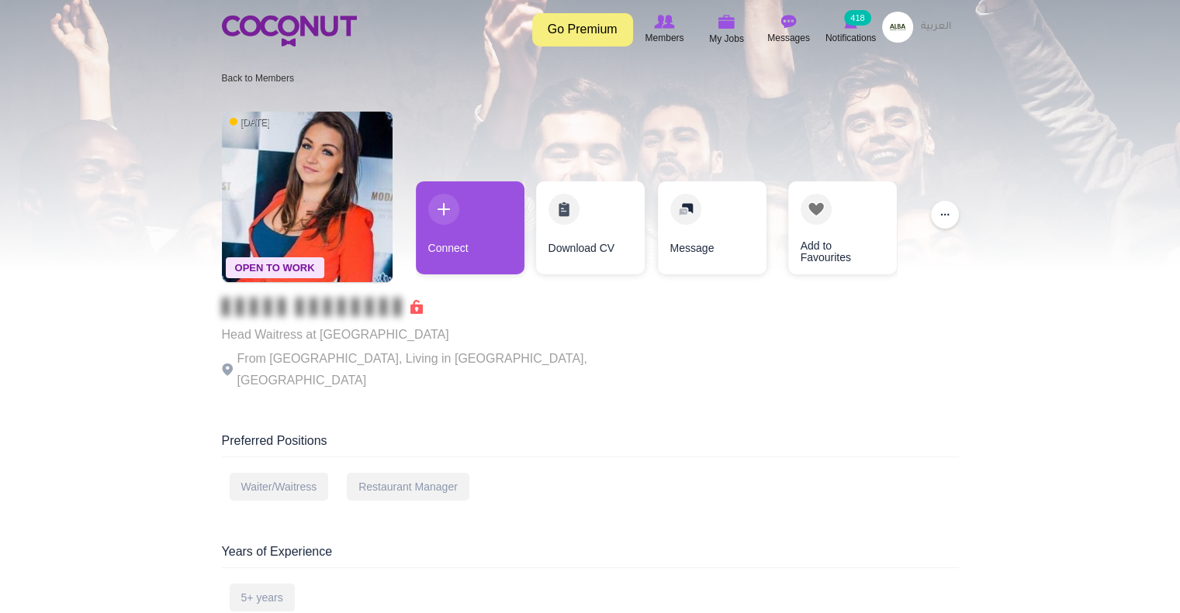
click at [509, 358] on p "From [GEOGRAPHIC_DATA], Living in [GEOGRAPHIC_DATA], [GEOGRAPHIC_DATA]" at bounding box center [435, 369] width 427 height 43
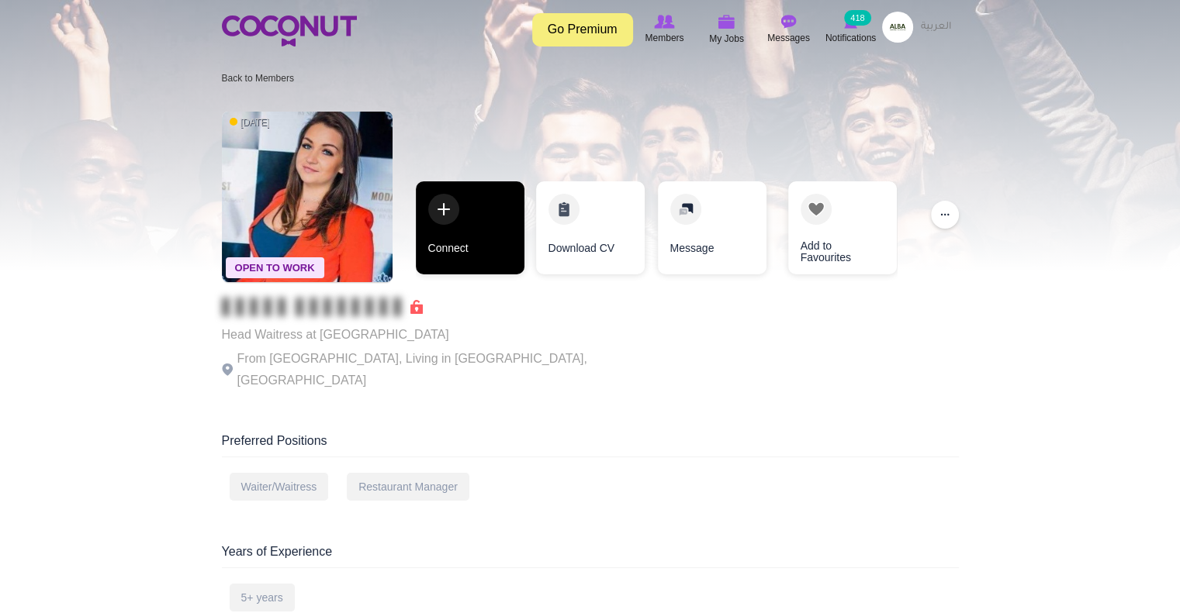
click at [472, 254] on link "Connect" at bounding box center [470, 227] width 109 height 93
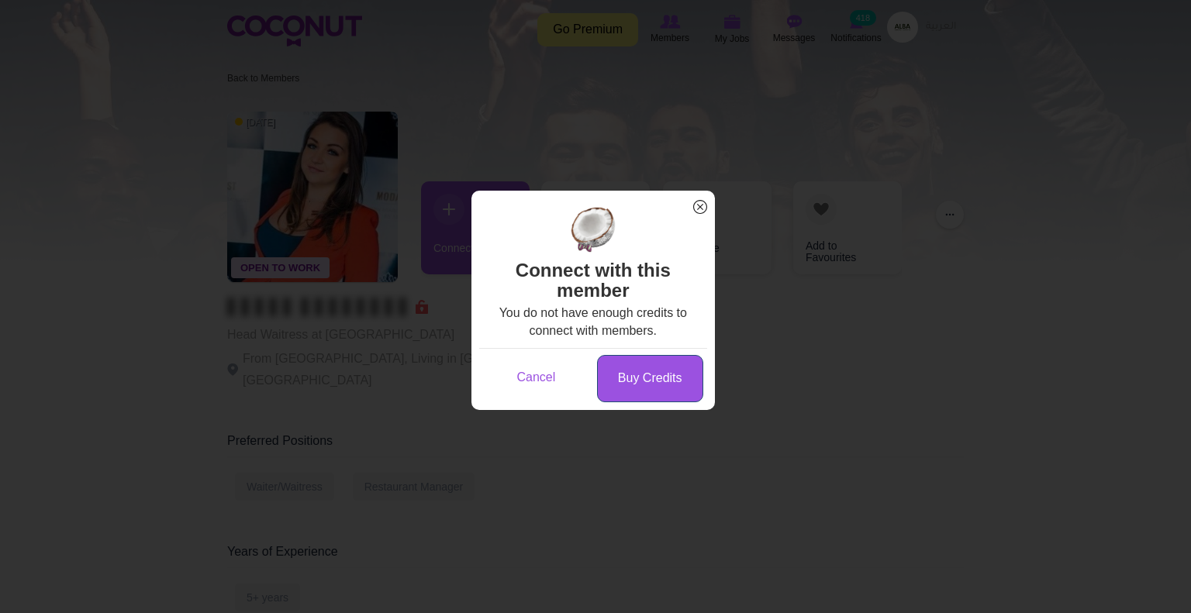
click at [611, 384] on link "Buy Credits" at bounding box center [650, 378] width 106 height 47
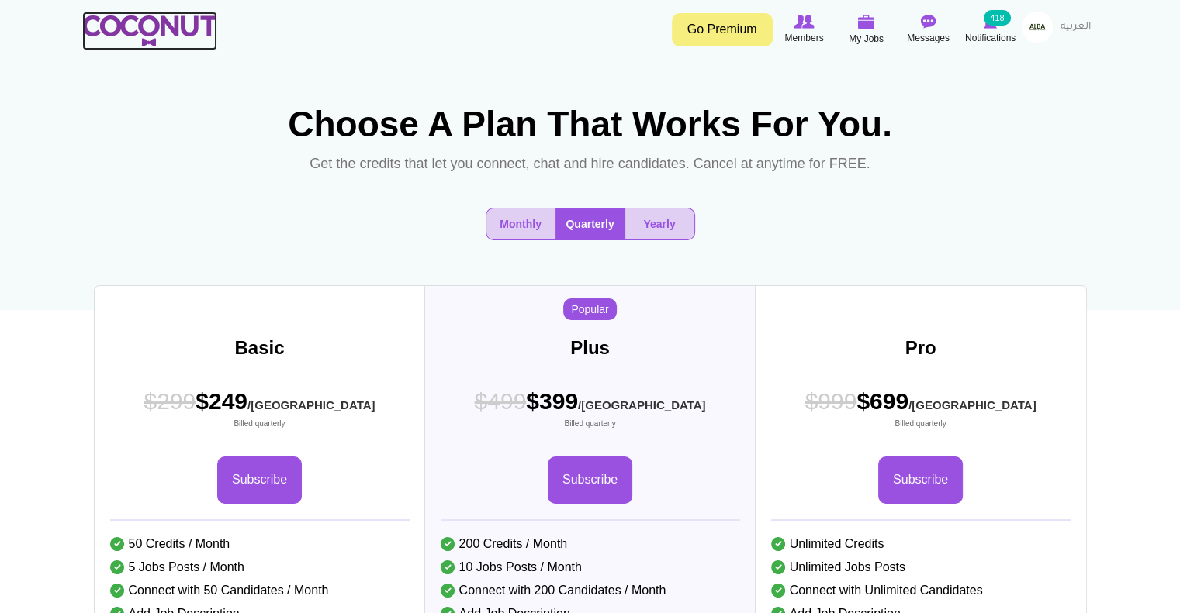
click at [154, 29] on img at bounding box center [149, 31] width 135 height 31
